Goal: Task Accomplishment & Management: Complete application form

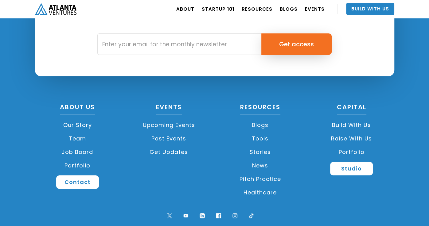
scroll to position [1481, 0]
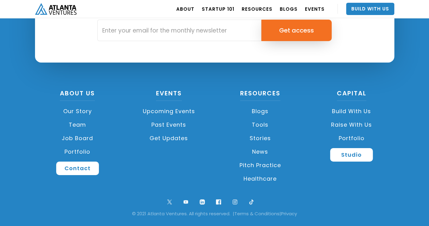
click at [347, 112] on link "Build with us" at bounding box center [351, 112] width 85 height 14
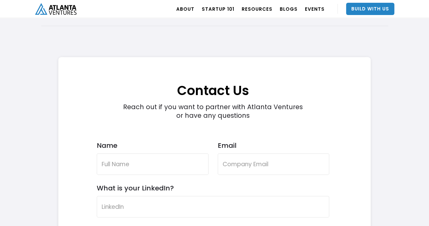
scroll to position [1738, 0]
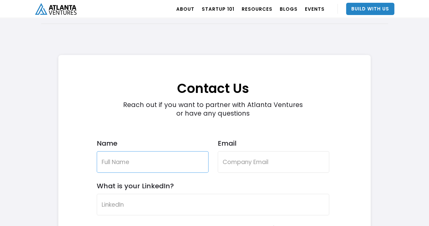
click at [122, 164] on input "Name" at bounding box center [153, 162] width 112 height 22
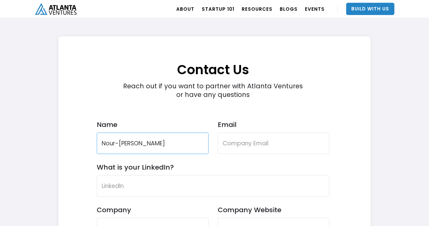
scroll to position [1761, 0]
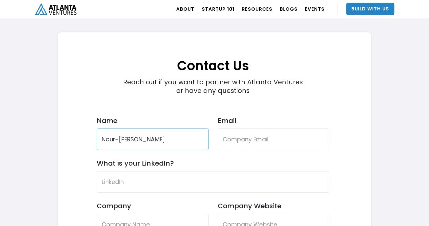
type input "Nour-[PERSON_NAME]"
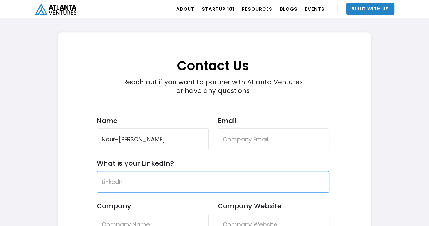
click at [112, 183] on input "What is your LinkedIn?" at bounding box center [213, 182] width 233 height 22
type input "linkedin"
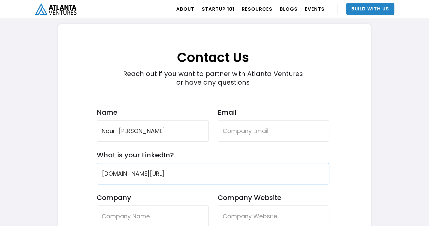
scroll to position [1804, 0]
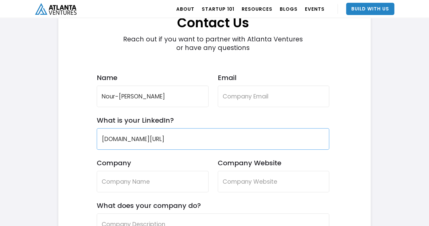
type input "[DOMAIN_NAME][URL]"
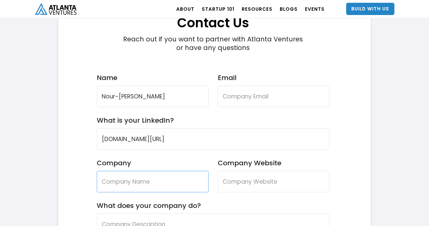
click at [121, 182] on input "Company" at bounding box center [153, 182] width 112 height 22
type input "AZlif"
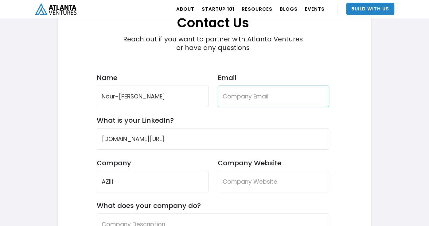
click at [229, 96] on input "Email" at bounding box center [274, 97] width 112 height 22
type input "t"
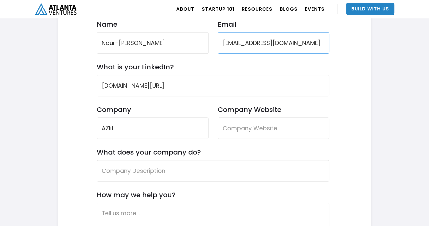
scroll to position [1863, 0]
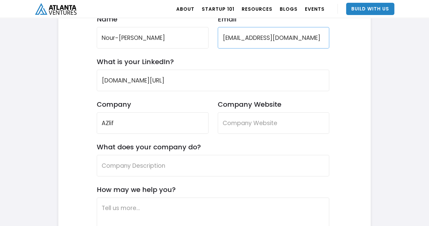
type input "[EMAIL_ADDRESS][DOMAIN_NAME]"
click at [120, 165] on input "What does your company do?" at bounding box center [213, 166] width 233 height 22
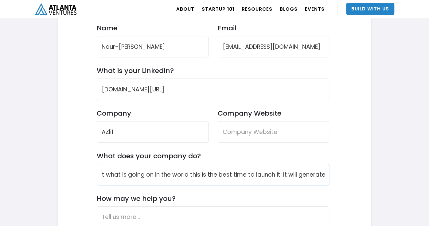
scroll to position [1853, 0]
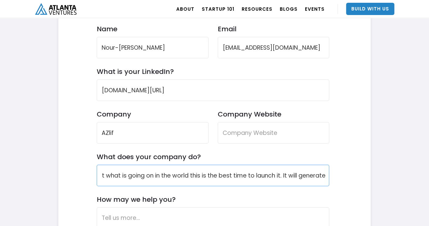
click at [103, 175] on input "It will sell an online service. looking at what is going on in the world this i…" at bounding box center [213, 176] width 233 height 22
drag, startPoint x: 136, startPoint y: 175, endPoint x: 149, endPoint y: 169, distance: 13.9
click at [137, 175] on input "It will sell an online service. looking what is going on in the world this is t…" at bounding box center [213, 176] width 233 height 22
click at [139, 175] on input "It will sell a life time online service. looking what is going on in the world …" at bounding box center [213, 176] width 233 height 22
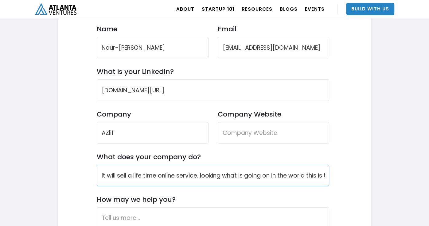
click at [147, 177] on input "It will sell a life time online service. looking what is going on in the world …" at bounding box center [213, 176] width 233 height 22
click at [216, 177] on input "It will sell a lifetime online service. looking what is going on in the world t…" at bounding box center [213, 176] width 233 height 22
click at [231, 175] on input "It will sell a lifetime online service. looking at what is going on in the worl…" at bounding box center [213, 176] width 233 height 22
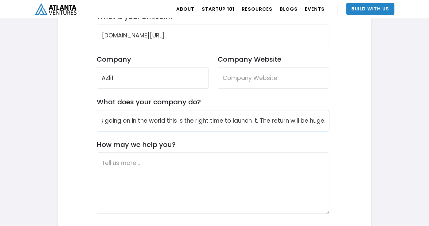
scroll to position [1909, 0]
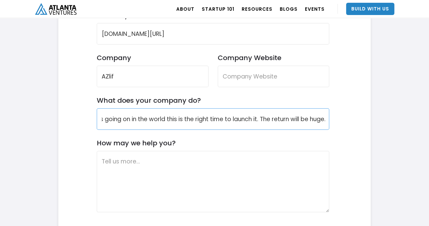
type input "It will sell a lifetime online service. looking at what is going on in the worl…"
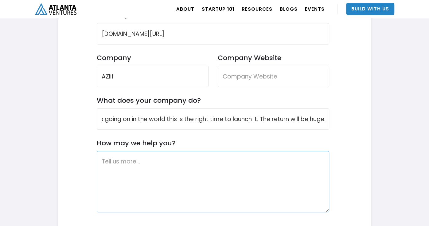
scroll to position [0, 0]
click at [117, 163] on textarea "How may we help you?" at bounding box center [213, 181] width 233 height 61
click at [101, 162] on textarea "I need to build a website" at bounding box center [213, 181] width 233 height 61
click at [128, 162] on textarea "All I need to build a website" at bounding box center [213, 181] width 233 height 61
click at [189, 163] on textarea "All I need is to build a website" at bounding box center [213, 181] width 233 height 61
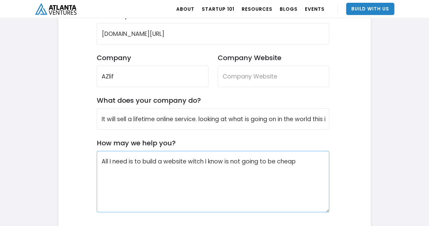
click at [200, 163] on textarea "All I need is to build a website witch I know is not going to be cheap" at bounding box center [213, 181] width 233 height 61
drag, startPoint x: 300, startPoint y: 162, endPoint x: 309, endPoint y: 160, distance: 9.3
click at [302, 162] on textarea "All I need is to build a website which I know is not going to be cheap" at bounding box center [213, 181] width 233 height 61
click at [165, 171] on textarea "All I need is to build a website which I know is not going to be cheap but I do…" at bounding box center [213, 181] width 233 height 61
click at [159, 170] on textarea "All I need is to build a website which I know is not going to be cheap but I do…" at bounding box center [213, 181] width 233 height 61
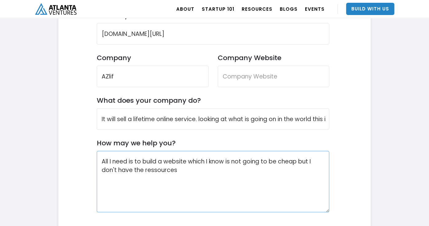
click at [146, 171] on textarea "All I need is to build a website which I know is not going to be cheap but I do…" at bounding box center [213, 181] width 233 height 61
click at [180, 171] on textarea "All I need is to build a website which I know is not going to be cheap but I do…" at bounding box center [213, 181] width 233 height 61
click at [164, 173] on textarea "All I need is to build a website which I know is not going to be cheap but I do…" at bounding box center [213, 181] width 233 height 61
click at [151, 171] on textarea "All I need is to build a website which I know is not going to be cheap but I do…" at bounding box center [213, 181] width 233 height 61
drag, startPoint x: 212, startPoint y: 170, endPoint x: 216, endPoint y: 169, distance: 4.0
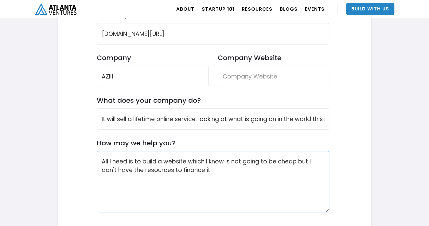
click at [213, 170] on textarea "All I need is to build a website which I know is not going to be cheap but I do…" at bounding box center [213, 181] width 233 height 61
click at [163, 161] on textarea "All I need is to build a website which I know is not going to be cheap but I do…" at bounding box center [213, 181] width 233 height 61
click at [212, 170] on textarea "All I need is to build the website which I know is not going to be cheap but I …" at bounding box center [213, 181] width 233 height 61
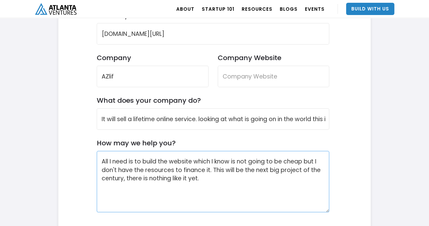
click at [163, 163] on textarea "All I need is to build the website which I know is not going to be cheap but I …" at bounding box center [213, 181] width 233 height 61
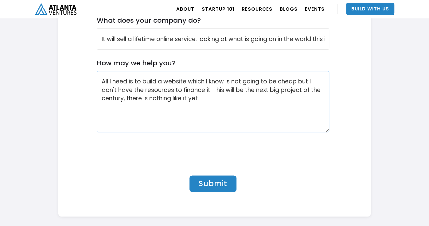
scroll to position [1998, 0]
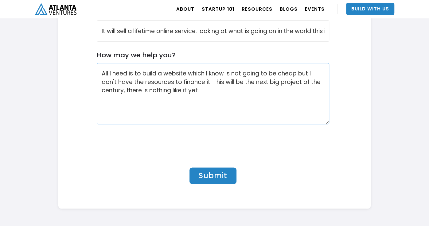
click at [206, 92] on textarea "All I need is to build a website which I know is not going to be cheap but I do…" at bounding box center [213, 93] width 233 height 61
click at [202, 90] on textarea "All I need is to build a website which I know is not going to be cheap but I do…" at bounding box center [213, 93] width 233 height 61
click at [103, 99] on textarea "All I need is to build a website which I know is not going to be cheap but I do…" at bounding box center [213, 93] width 233 height 61
type textarea "All I need is to build a website which I know is not going to be cheap but I do…"
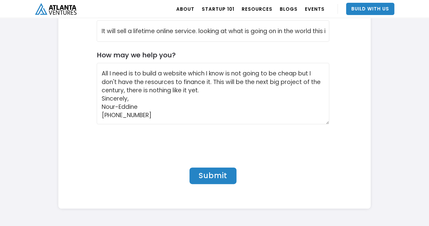
click at [211, 176] on input "Submit" at bounding box center [213, 176] width 47 height 17
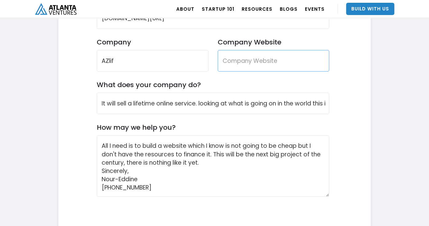
scroll to position [1916, 0]
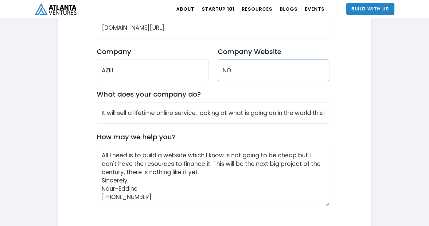
type input "N"
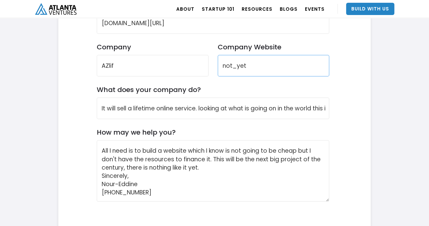
click at [224, 66] on input "not_yet" at bounding box center [274, 66] width 112 height 22
click at [283, 65] on input "https//www.not_yet" at bounding box center [274, 66] width 112 height 22
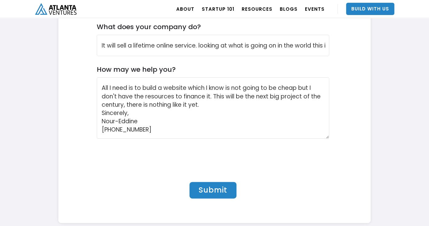
scroll to position [1999, 0]
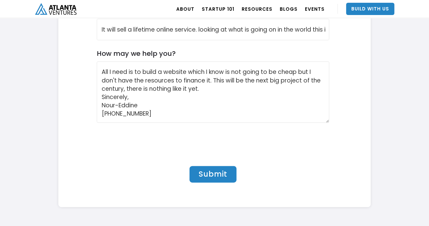
type input "[EMAIL_ADDRESS][DOMAIN_NAME]"
click at [220, 177] on input "Submit" at bounding box center [213, 174] width 47 height 17
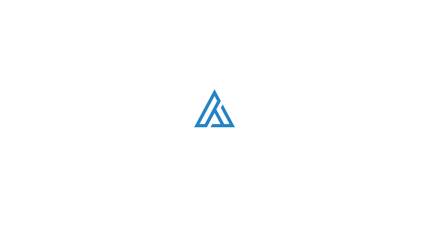
scroll to position [1999, 0]
